Goal: Check status: Check status

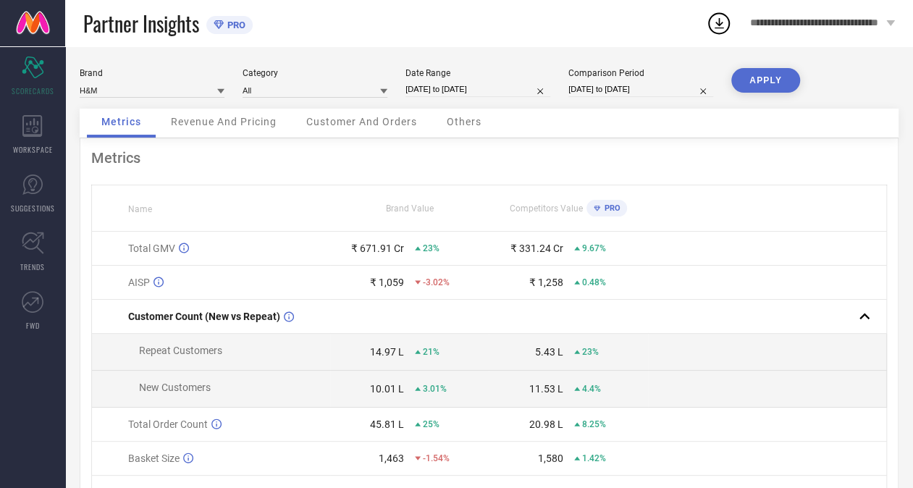
select select "11"
select select "2024"
select select "2025"
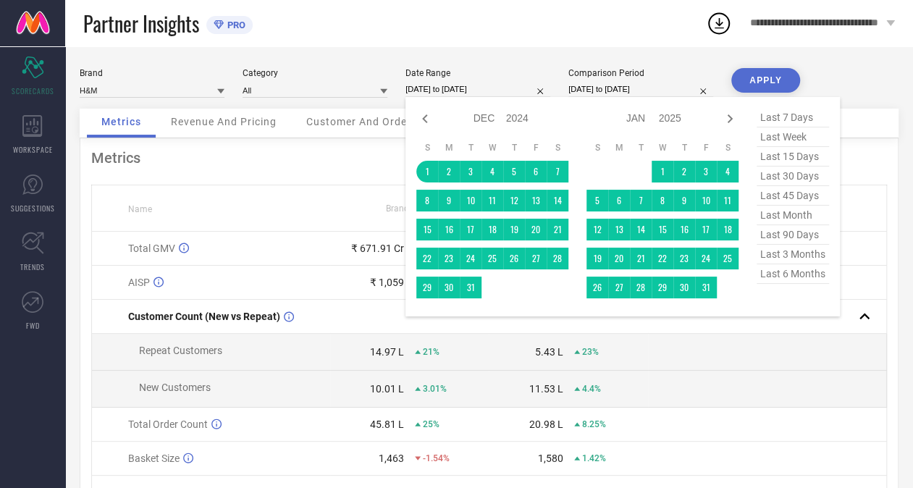
click at [461, 86] on input "[DATE] to [DATE]" at bounding box center [477, 89] width 145 height 15
click at [428, 120] on icon at bounding box center [424, 118] width 17 height 17
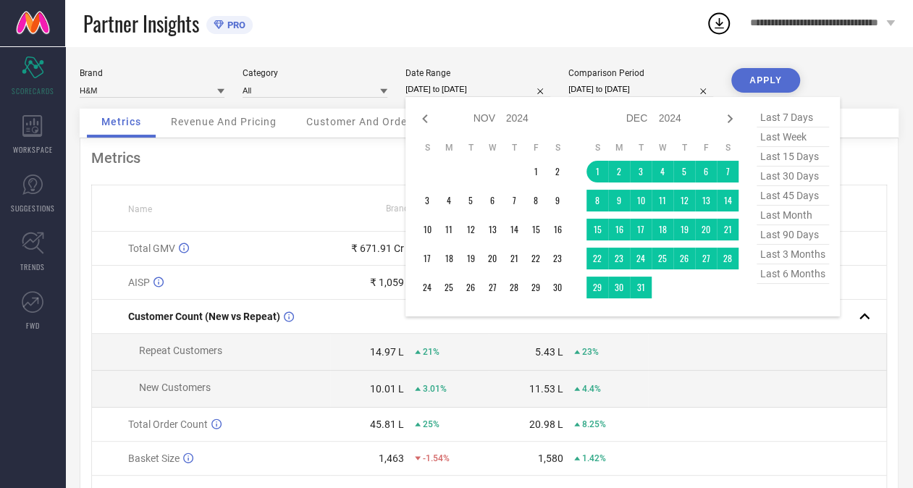
click at [428, 120] on icon at bounding box center [424, 118] width 17 height 17
select select "9"
select select "2024"
select select "10"
select select "2024"
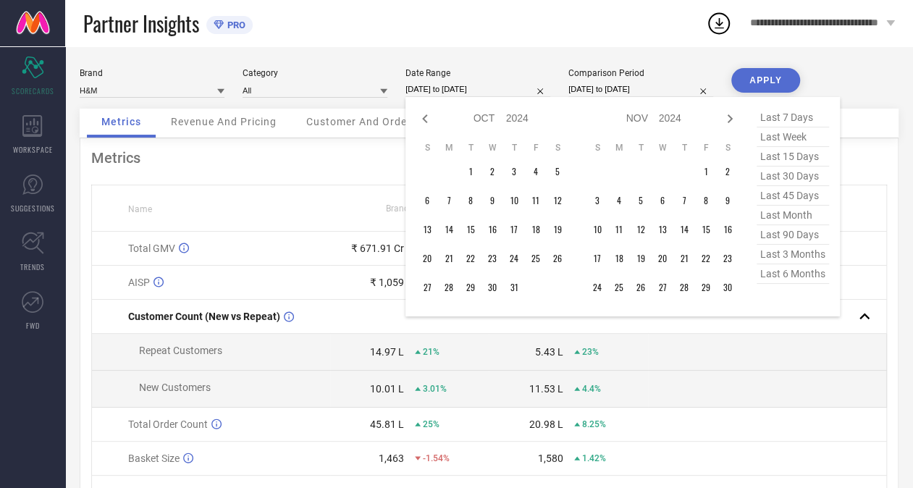
click at [716, 120] on div "Jan Feb Mar Apr May Jun [DATE] Aug Sep Oct Nov [DATE] 2015 2016 2017 2018 2019 …" at bounding box center [653, 118] width 135 height 21
click at [740, 117] on div "Jan Feb Mar Apr May Jun [DATE] Aug Sep Oct Nov [DATE] 2015 2016 2017 2018 2019 …" at bounding box center [622, 207] width 412 height 198
click at [728, 114] on icon at bounding box center [729, 118] width 17 height 17
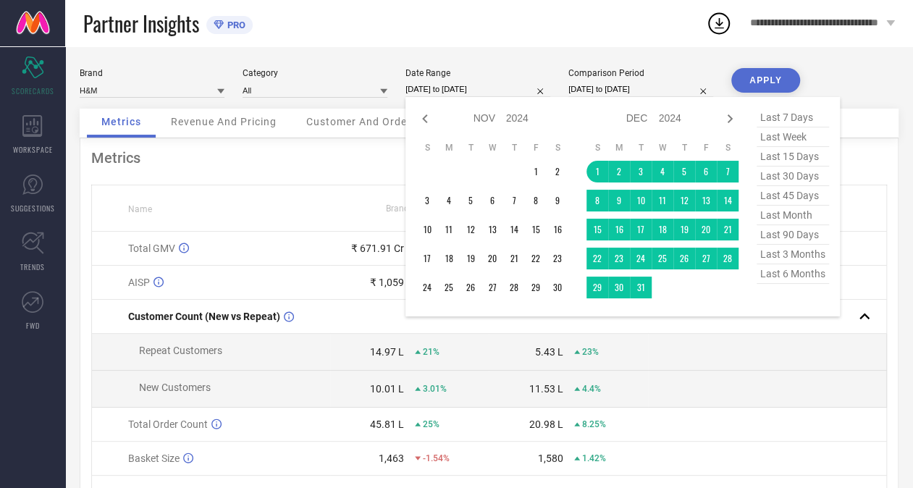
click at [728, 114] on icon at bounding box center [729, 118] width 17 height 17
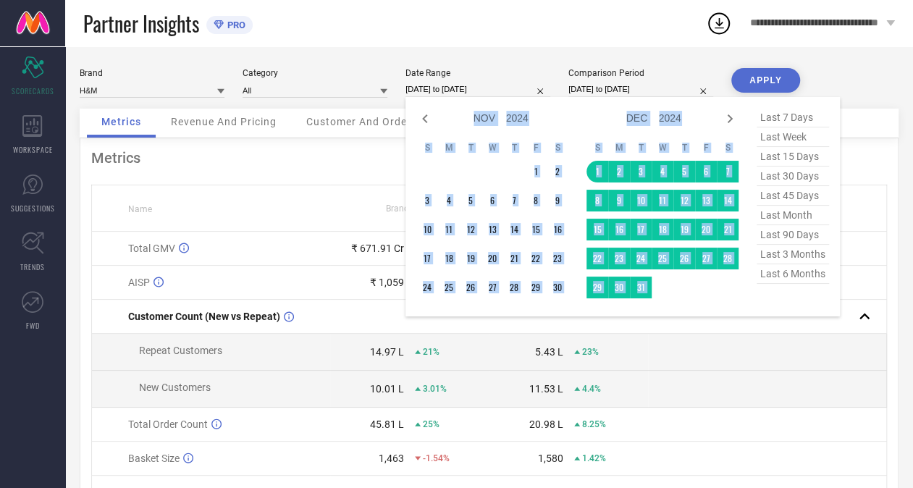
select select "2025"
select select "1"
select select "2025"
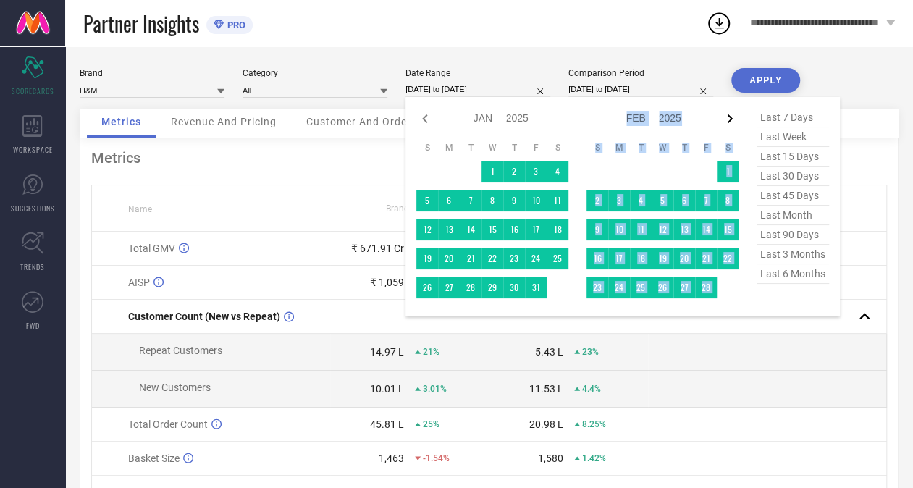
click at [728, 114] on icon at bounding box center [729, 118] width 17 height 17
select select "1"
select select "2025"
select select "2"
select select "2025"
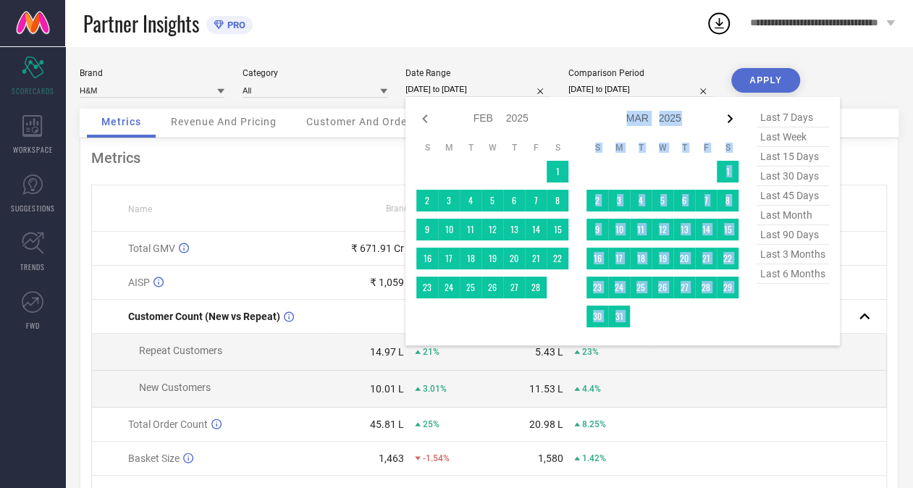
click at [728, 114] on icon at bounding box center [729, 118] width 17 height 17
select select "2"
select select "2025"
select select "3"
select select "2025"
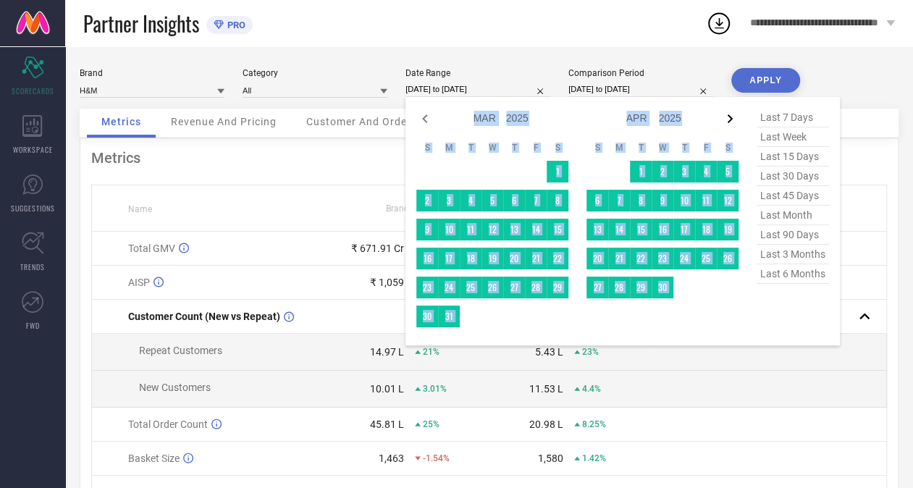
click at [728, 114] on icon at bounding box center [729, 118] width 17 height 17
select select "3"
select select "2025"
select select "4"
select select "2025"
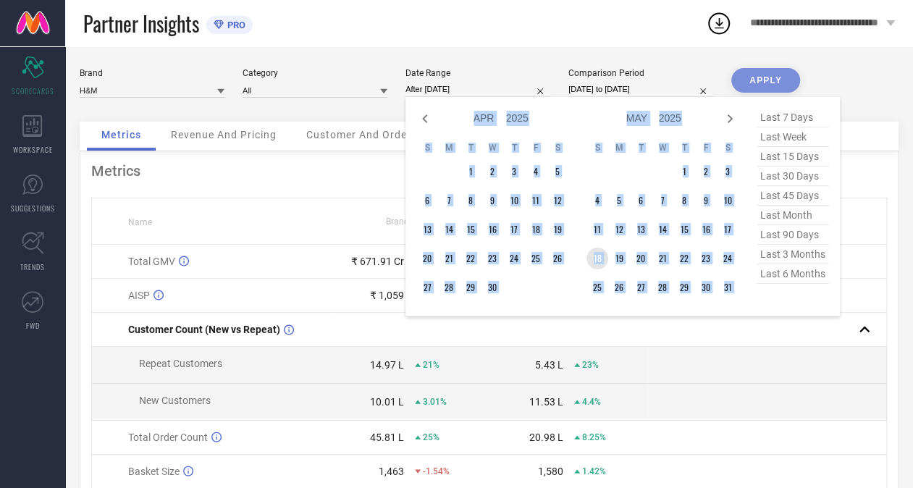
click at [596, 253] on td "18" at bounding box center [597, 258] width 22 height 22
type input "[DATE] to [DATE]"
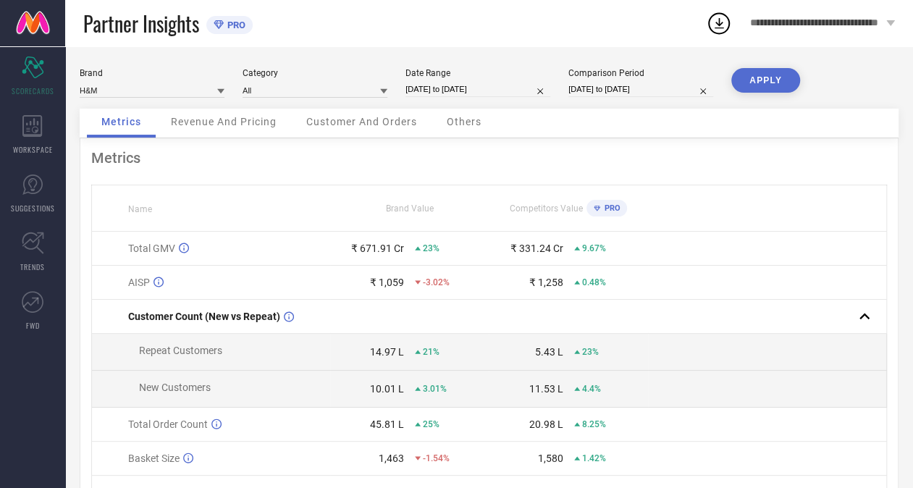
select select "4"
select select "2025"
select select "5"
select select "2025"
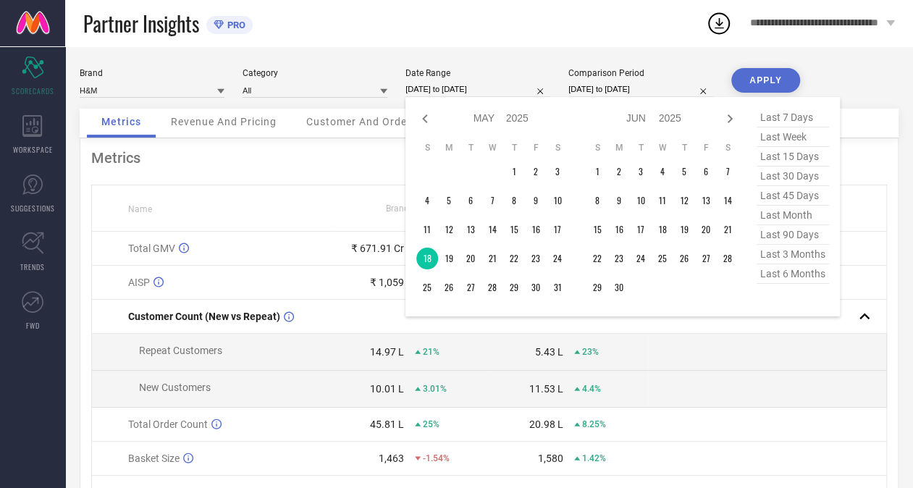
click at [461, 90] on input "[DATE] to [DATE]" at bounding box center [477, 89] width 145 height 15
click at [729, 119] on icon at bounding box center [729, 118] width 17 height 17
select select "5"
select select "2025"
select select "6"
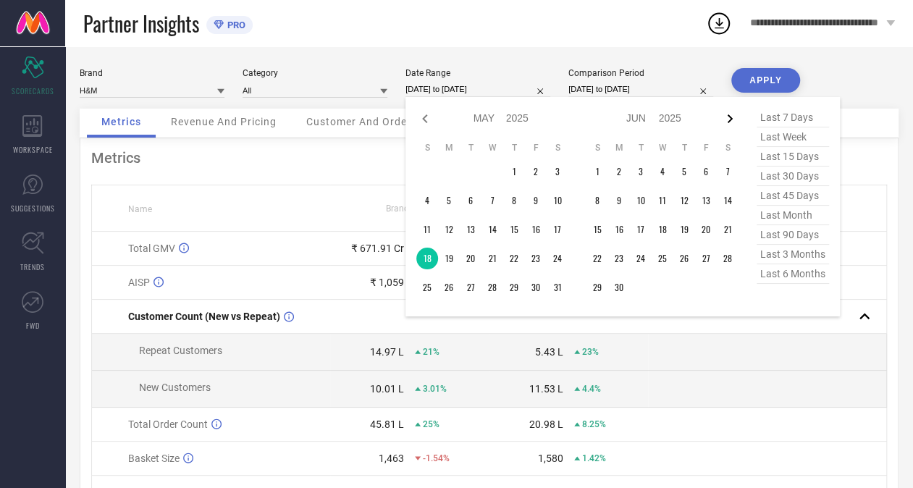
select select "2025"
click at [729, 119] on icon at bounding box center [729, 118] width 17 height 17
select select "7"
select select "2025"
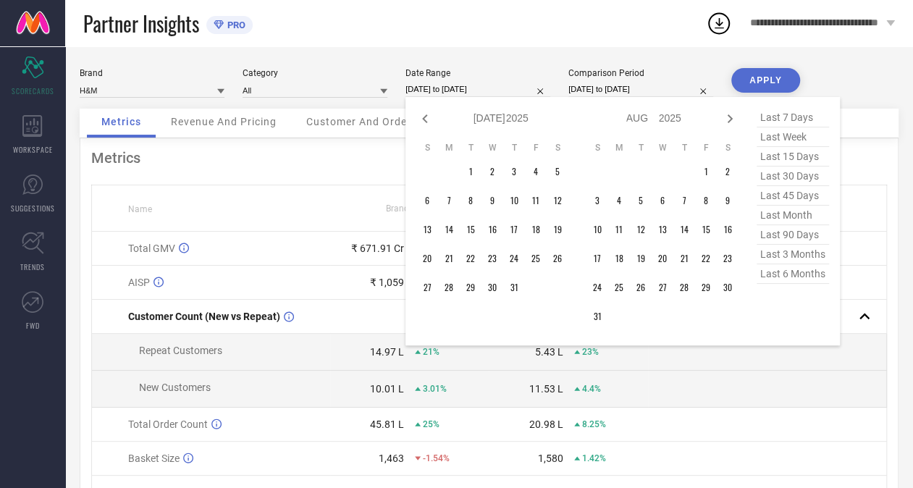
select select "8"
select select "2025"
click at [731, 171] on td "6" at bounding box center [727, 172] width 22 height 22
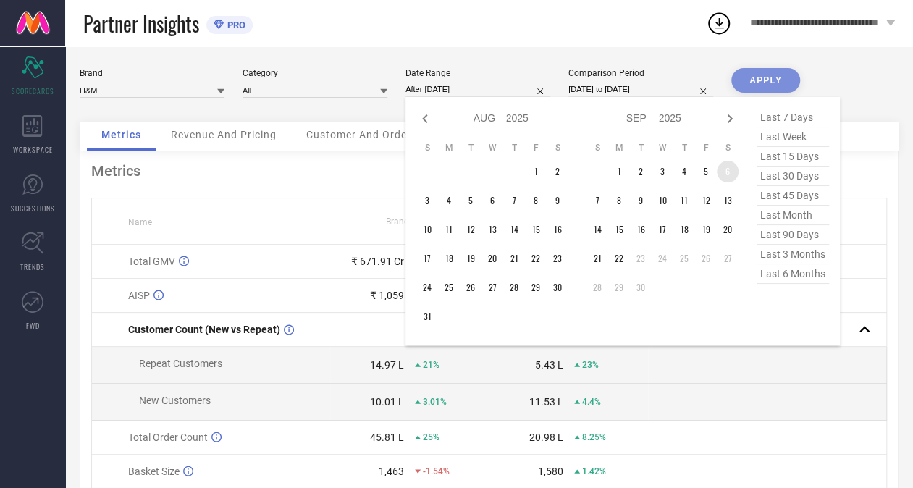
type input "[DATE] to [DATE]"
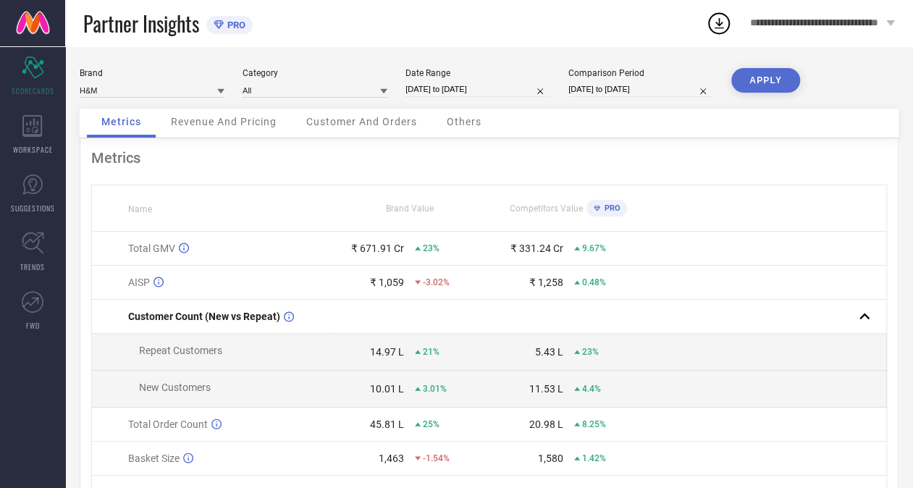
click at [431, 93] on input "[DATE] to [DATE]" at bounding box center [477, 89] width 145 height 15
select select "8"
select select "2025"
select select "9"
select select "2025"
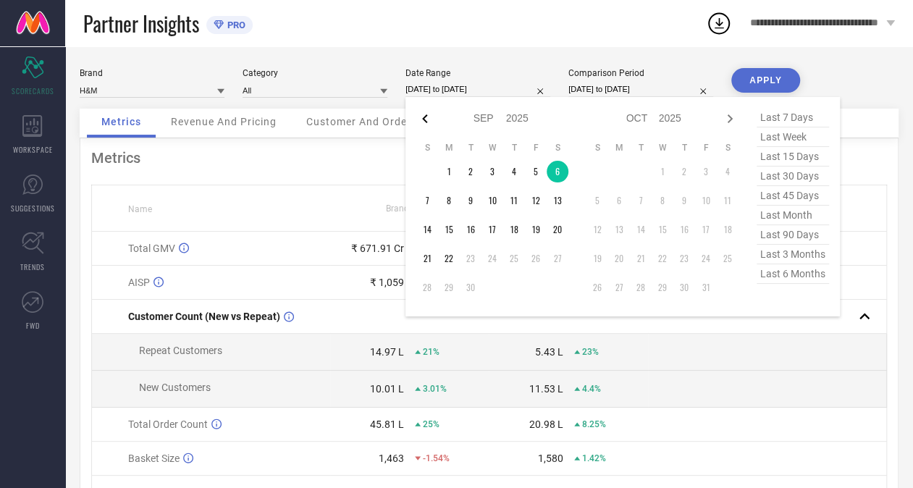
click at [423, 114] on icon at bounding box center [424, 118] width 17 height 17
select select "7"
select select "2025"
select select "8"
select select "2025"
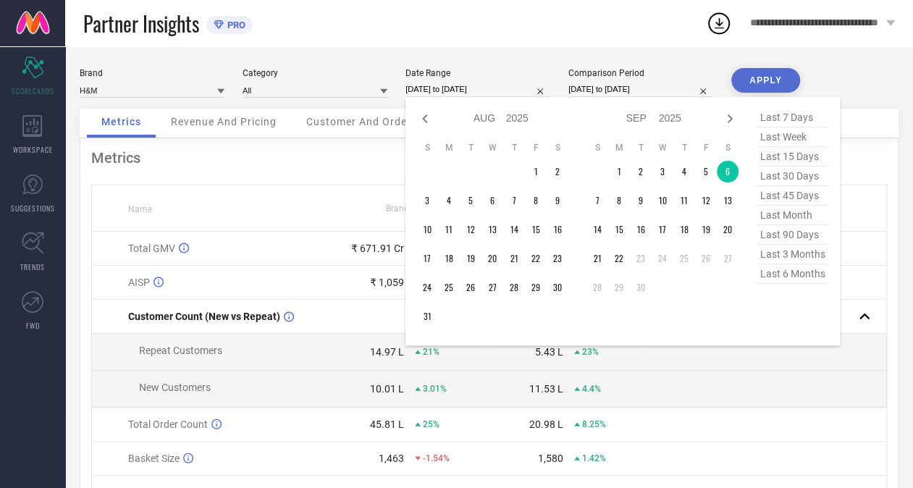
click at [423, 114] on icon at bounding box center [424, 118] width 17 height 17
select select "6"
select select "2025"
select select "7"
select select "2025"
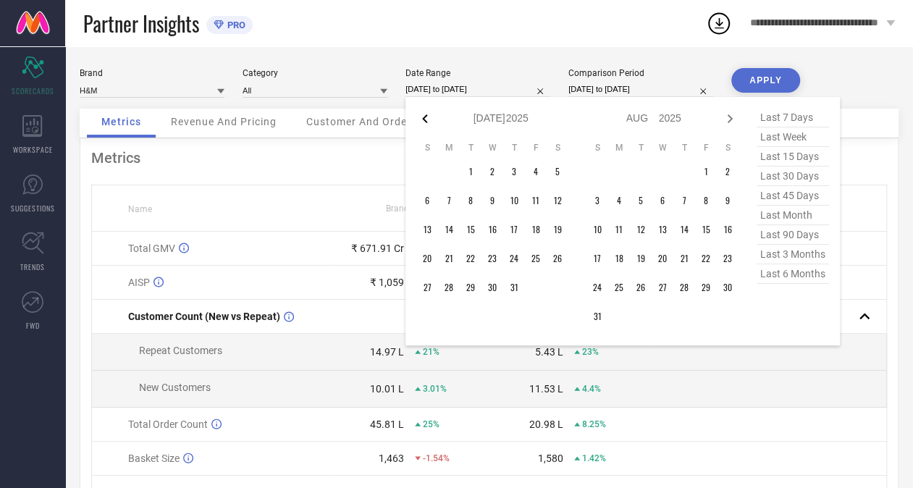
click at [423, 114] on icon at bounding box center [424, 118] width 17 height 17
select select "5"
select select "2025"
select select "6"
select select "2025"
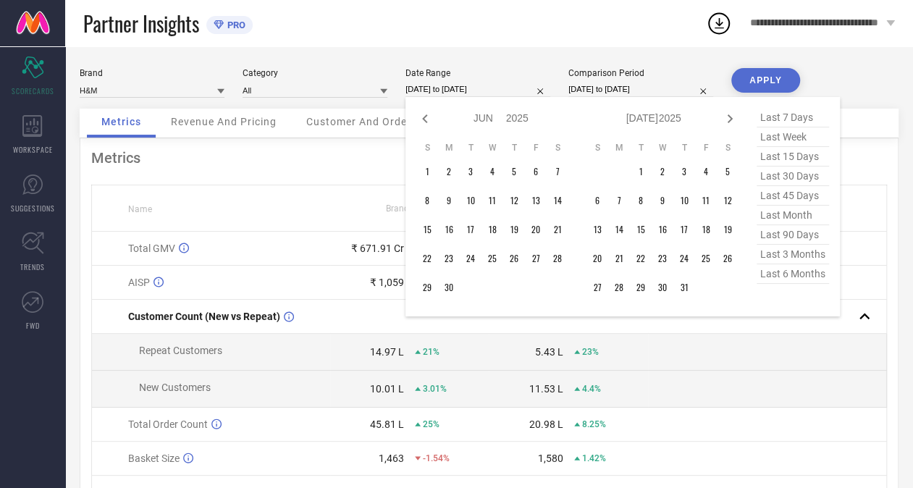
click at [423, 114] on icon at bounding box center [424, 118] width 17 height 17
select select "4"
select select "2025"
select select "5"
select select "2025"
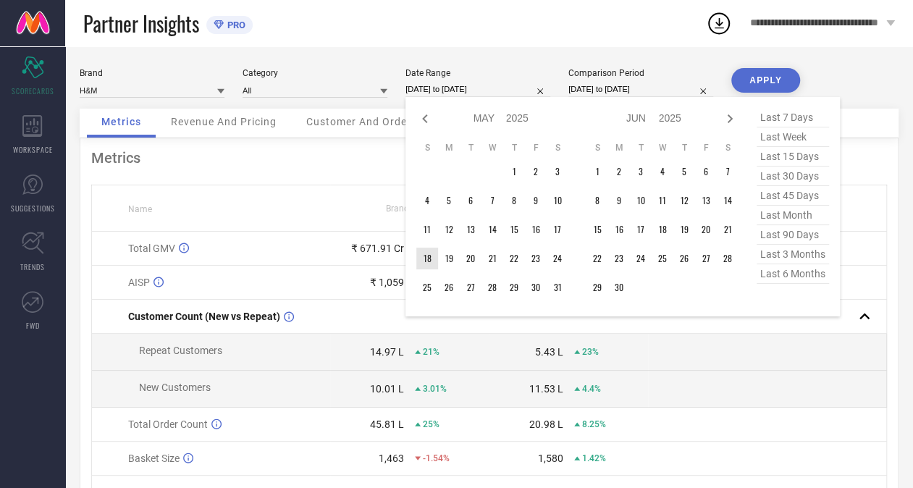
type input "After [DATE]"
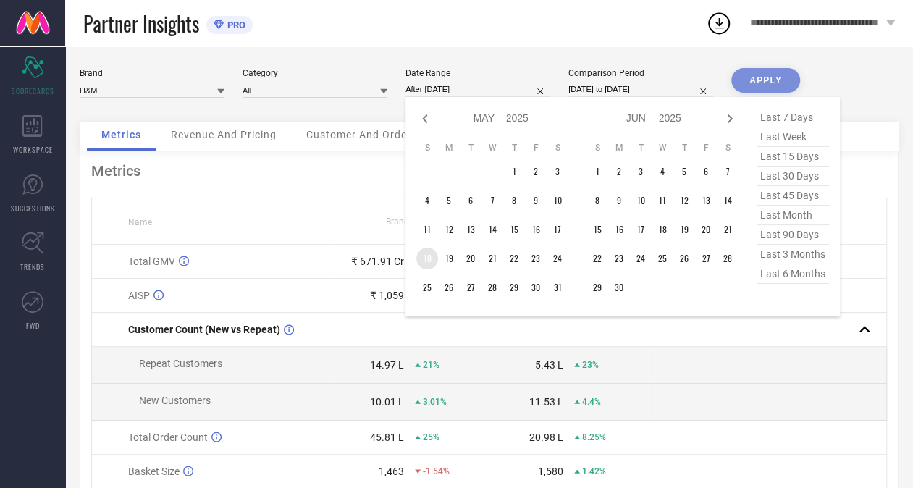
click at [428, 261] on td "18" at bounding box center [427, 258] width 22 height 22
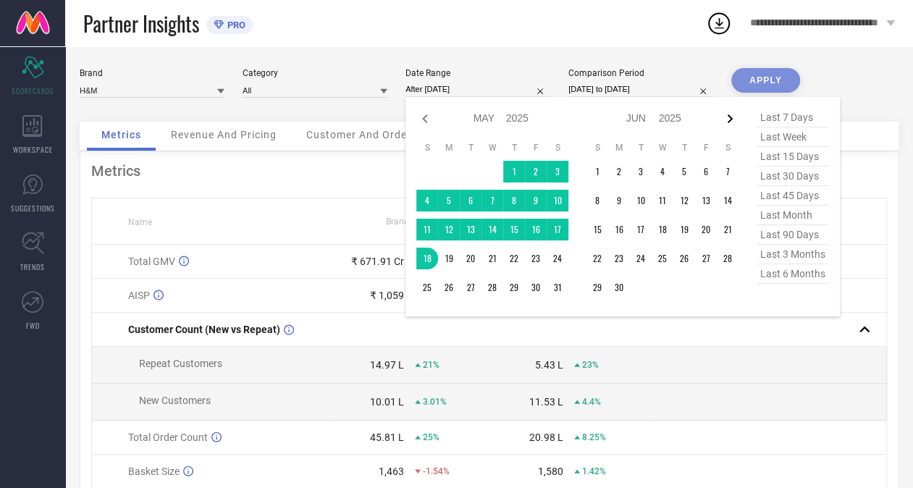
click at [734, 121] on icon at bounding box center [729, 118] width 17 height 17
select select "5"
select select "2025"
select select "6"
select select "2025"
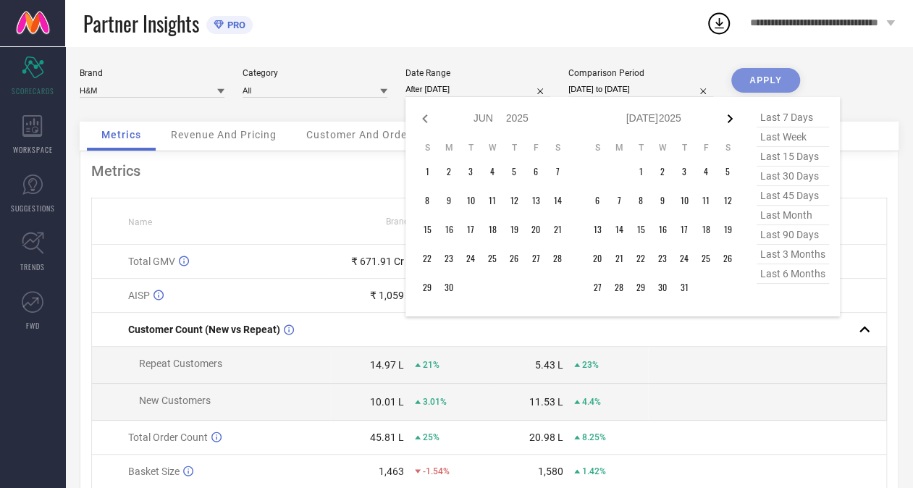
click at [733, 120] on icon at bounding box center [729, 118] width 17 height 17
select select "6"
select select "2025"
select select "7"
select select "2025"
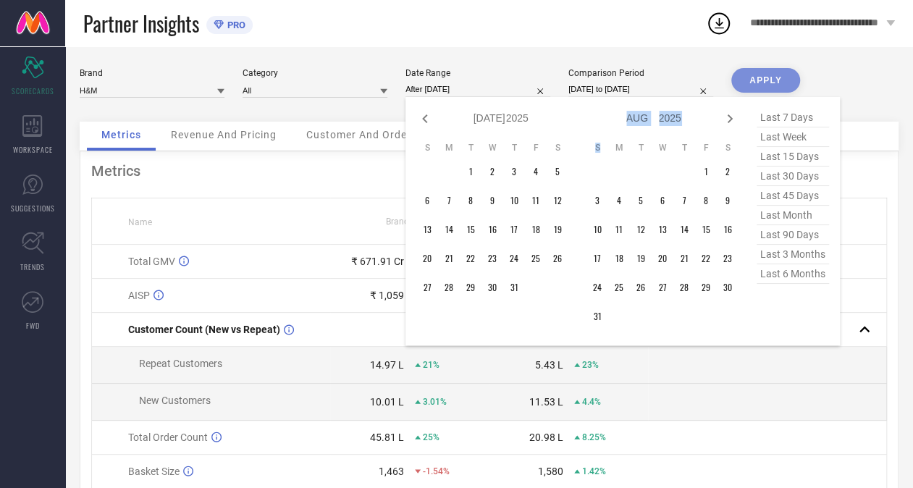
click at [733, 120] on icon at bounding box center [729, 118] width 17 height 17
select select "7"
select select "2025"
select select "8"
select select "2025"
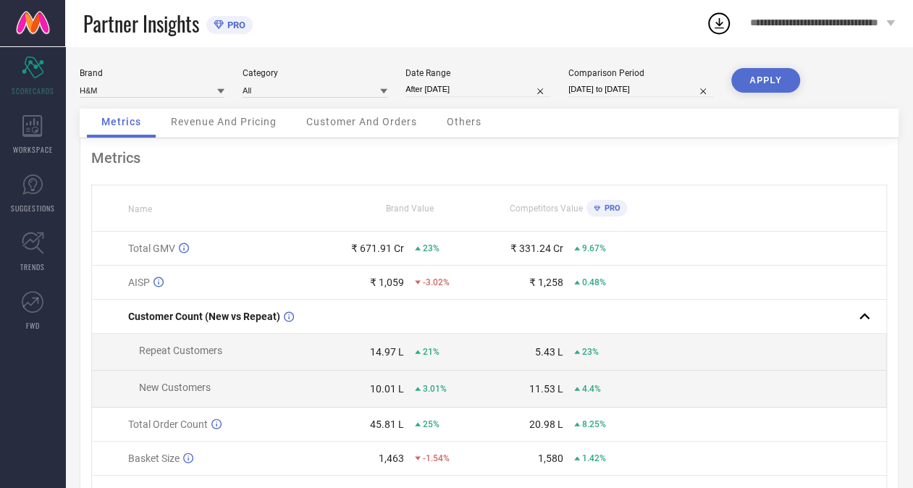
type input "[DATE] to [DATE]"
click at [767, 83] on button "APPLY" at bounding box center [765, 80] width 69 height 25
select select "11"
select select "2023"
select select "2024"
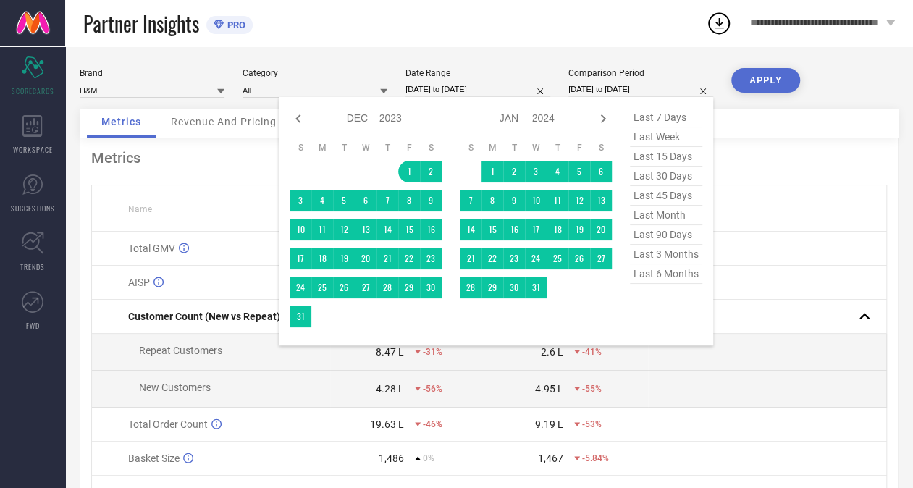
click at [595, 93] on input "[DATE] to [DATE]" at bounding box center [640, 89] width 145 height 15
click at [599, 114] on icon at bounding box center [602, 118] width 17 height 17
select select "2024"
select select "1"
select select "2024"
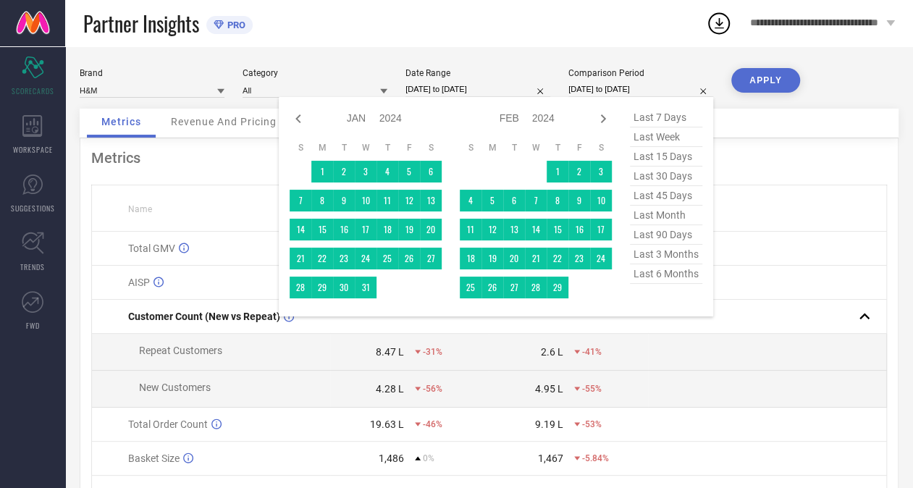
click at [599, 114] on icon at bounding box center [602, 118] width 17 height 17
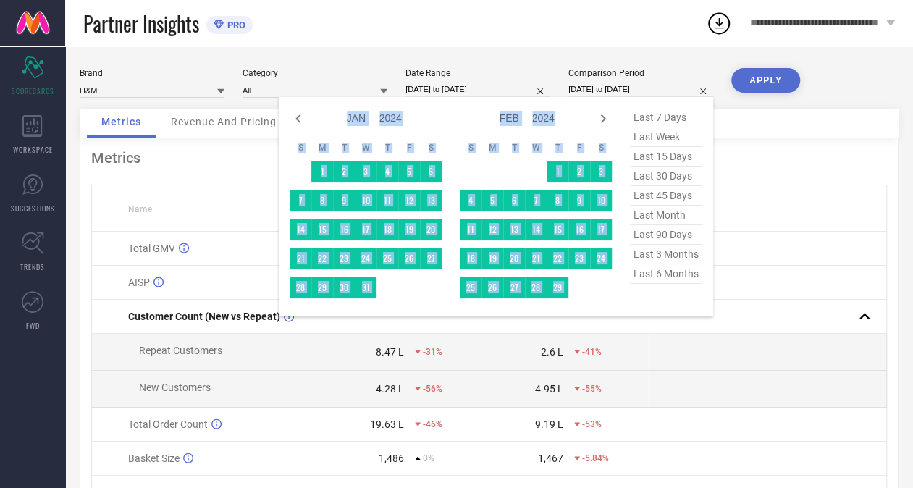
select select "1"
select select "2024"
select select "2"
select select "2024"
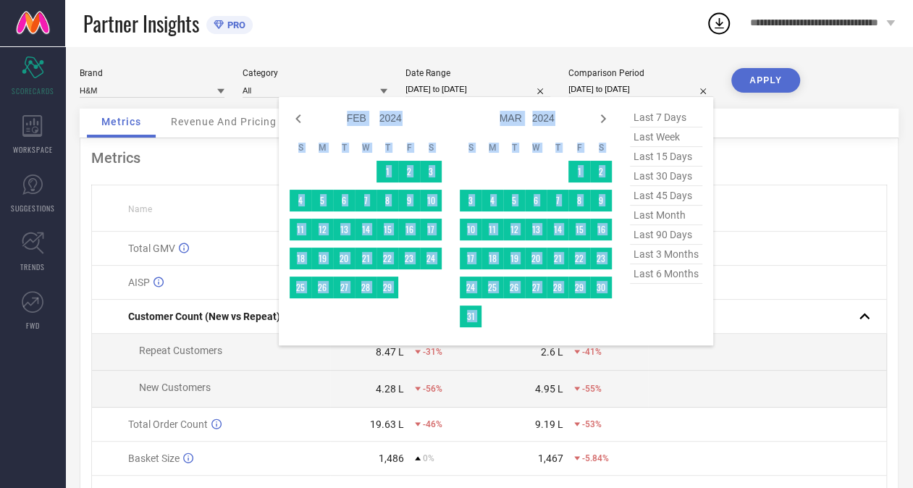
click at [599, 114] on icon at bounding box center [602, 118] width 17 height 17
select select "2"
select select "2024"
select select "3"
select select "2024"
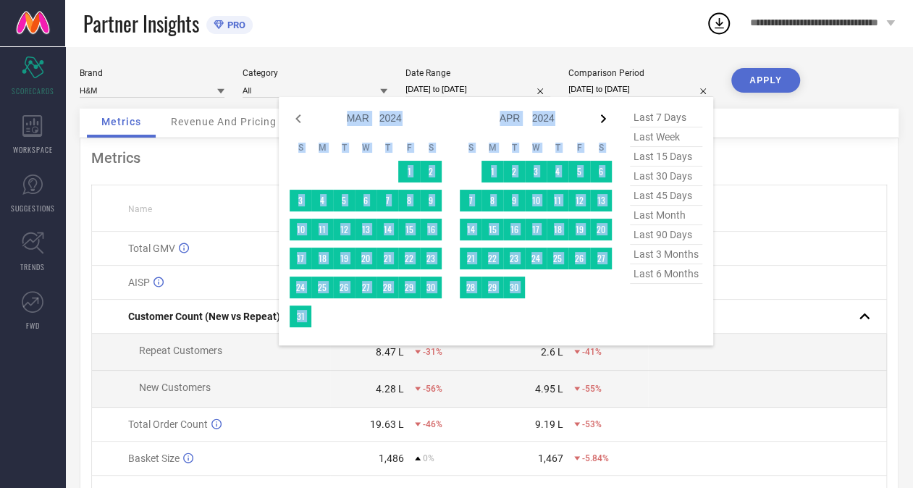
click at [604, 117] on icon at bounding box center [602, 118] width 17 height 17
select select "3"
select select "2024"
select select "4"
select select "2024"
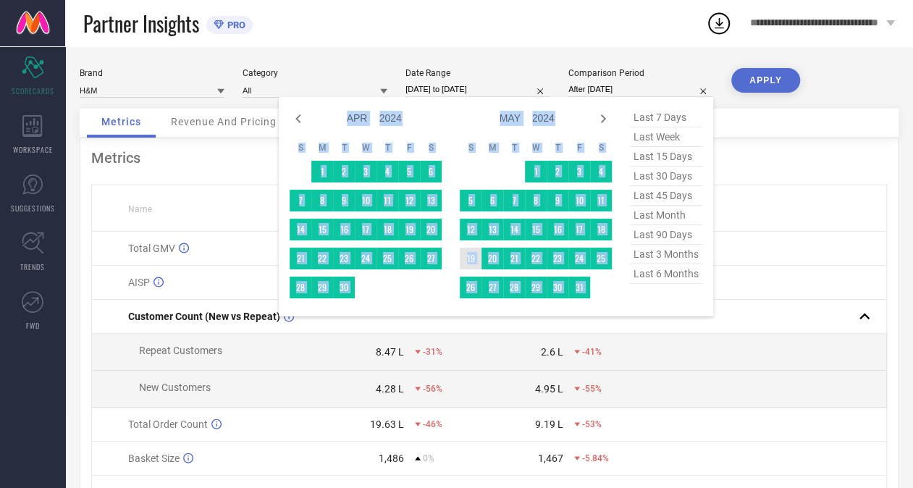
click at [471, 258] on td "19" at bounding box center [471, 258] width 22 height 22
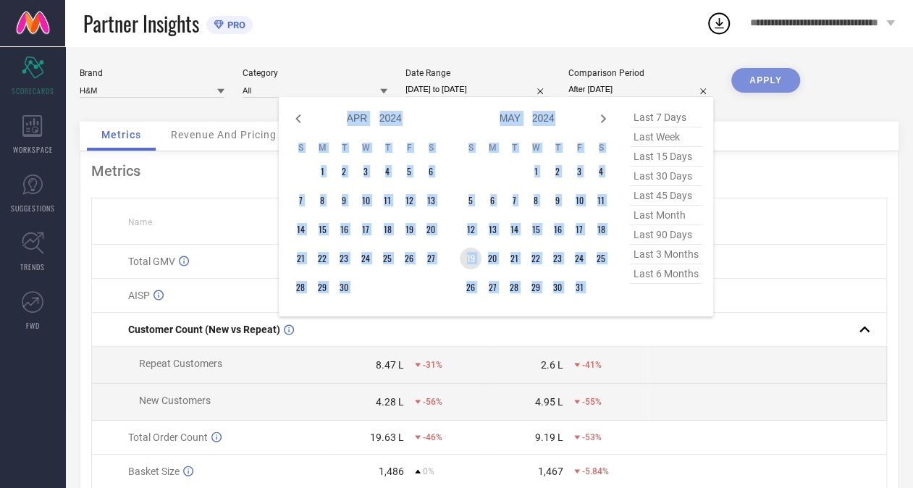
type input "[DATE] to [DATE]"
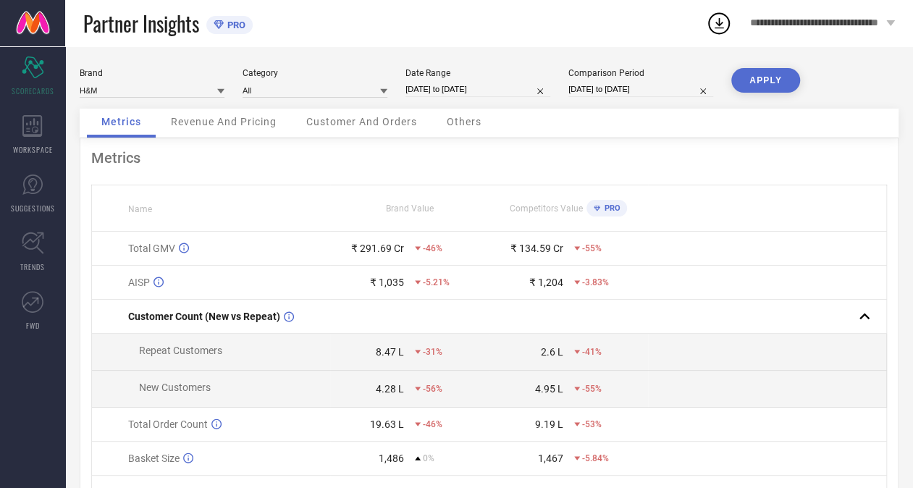
select select "4"
select select "2024"
select select "5"
select select "2024"
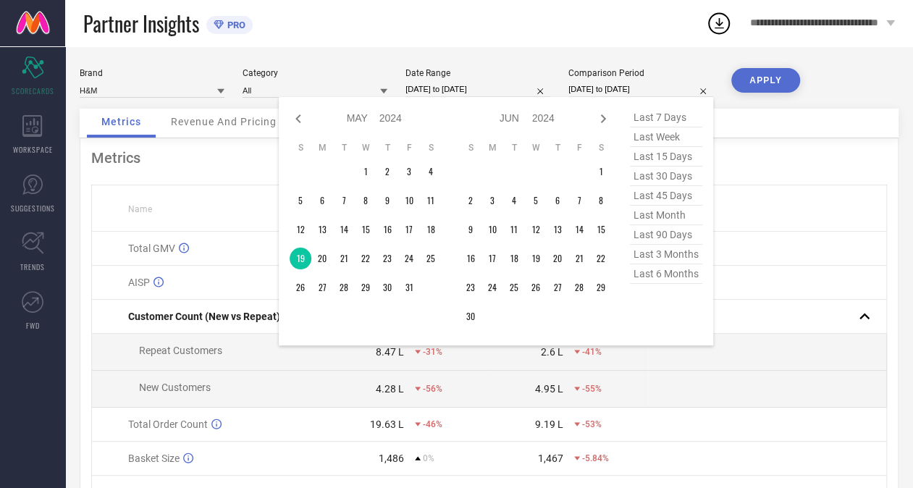
click at [612, 94] on input "[DATE] to [DATE]" at bounding box center [640, 89] width 145 height 15
type input "After [DATE]"
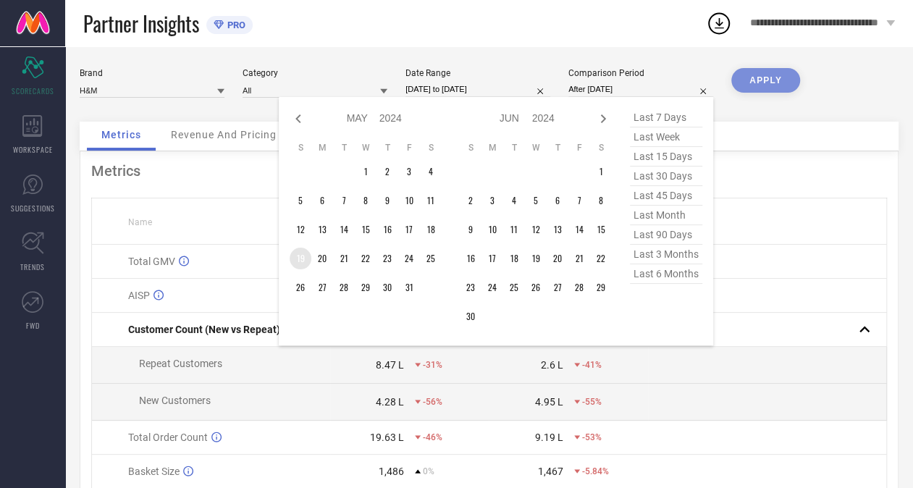
click at [292, 253] on td "19" at bounding box center [300, 258] width 22 height 22
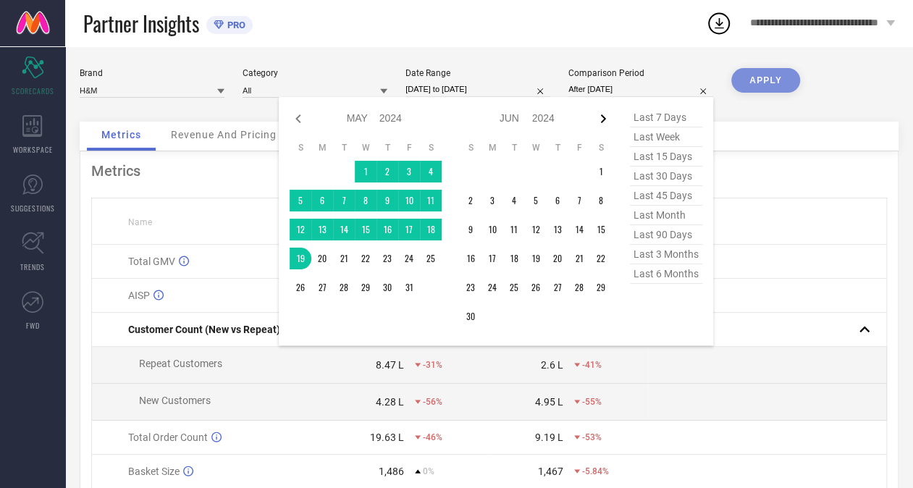
click at [605, 112] on icon at bounding box center [602, 118] width 17 height 17
select select "5"
select select "2024"
select select "6"
select select "2024"
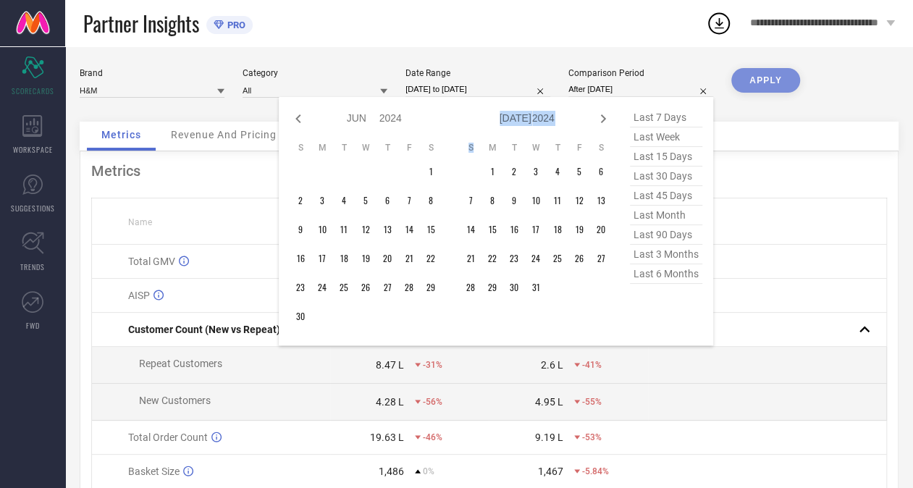
click at [605, 112] on icon at bounding box center [602, 118] width 17 height 17
select select "6"
select select "2024"
select select "7"
select select "2024"
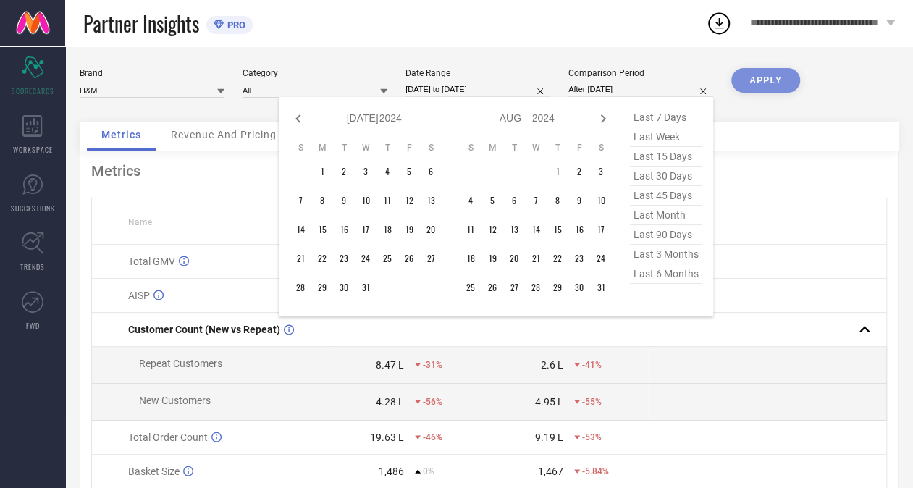
click at [605, 112] on icon at bounding box center [602, 118] width 17 height 17
select select "7"
select select "2024"
select select "8"
select select "2024"
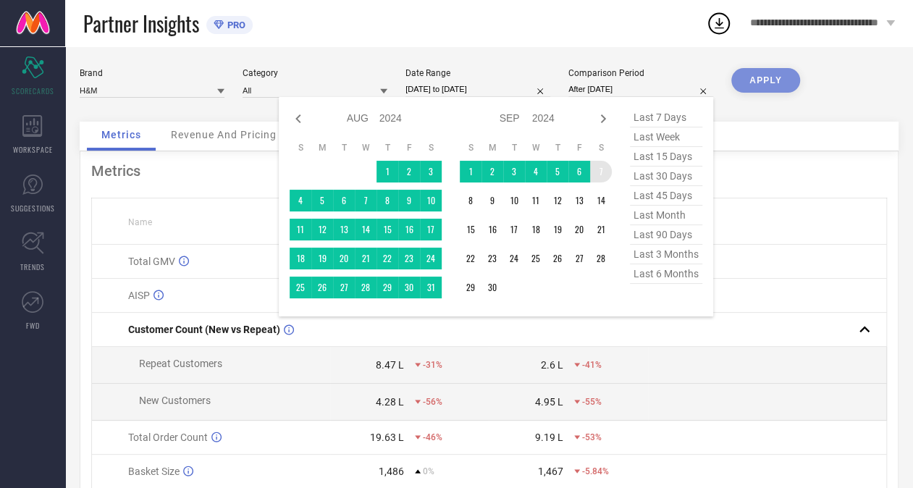
type input "[DATE] to [DATE]"
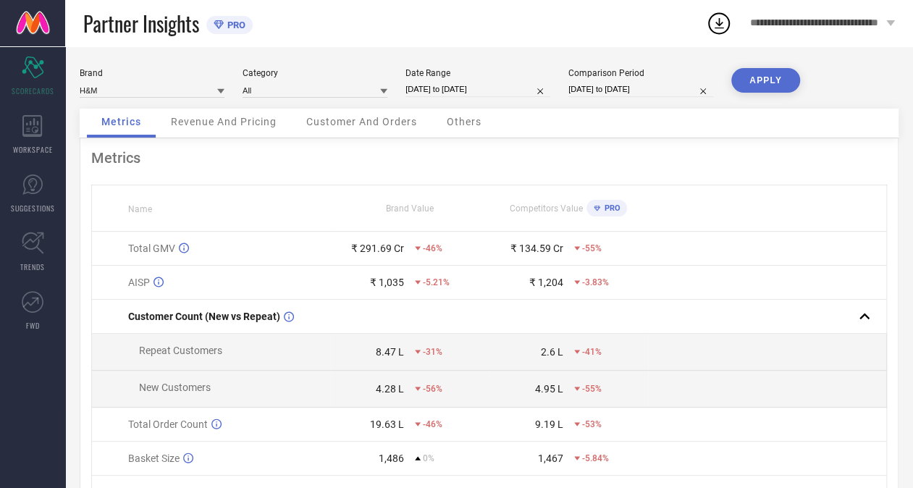
click at [773, 80] on button "APPLY" at bounding box center [765, 80] width 69 height 25
click at [396, 392] on div "4.28 L" at bounding box center [390, 389] width 28 height 12
